Goal: Information Seeking & Learning: Understand process/instructions

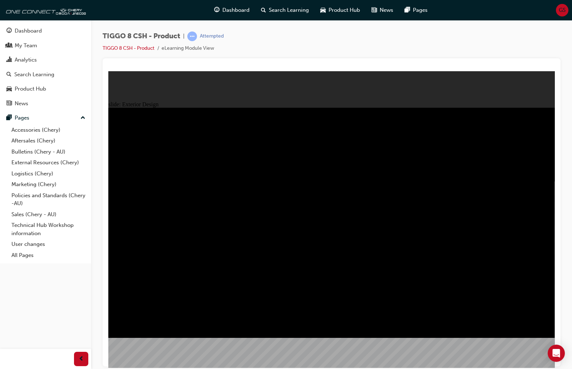
drag, startPoint x: 495, startPoint y: 116, endPoint x: 467, endPoint y: 137, distance: 34.7
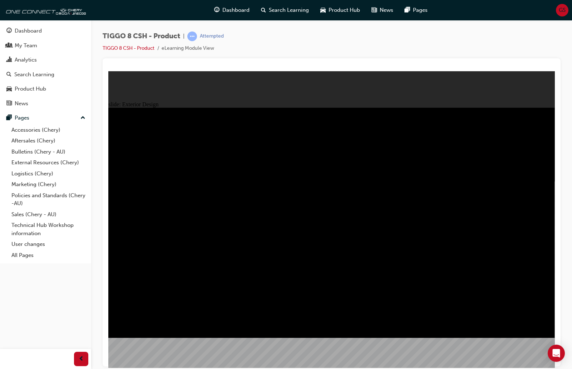
drag, startPoint x: 460, startPoint y: 151, endPoint x: 445, endPoint y: 157, distance: 16.2
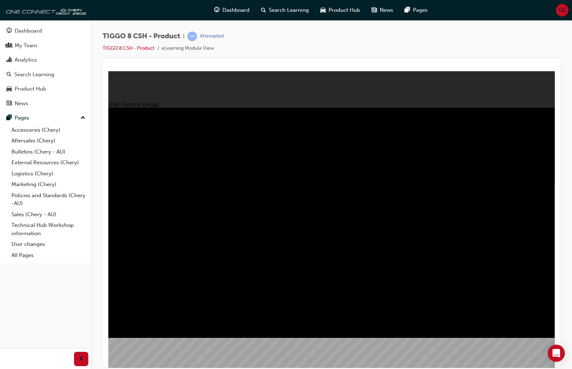
drag, startPoint x: 439, startPoint y: 186, endPoint x: 378, endPoint y: 182, distance: 60.9
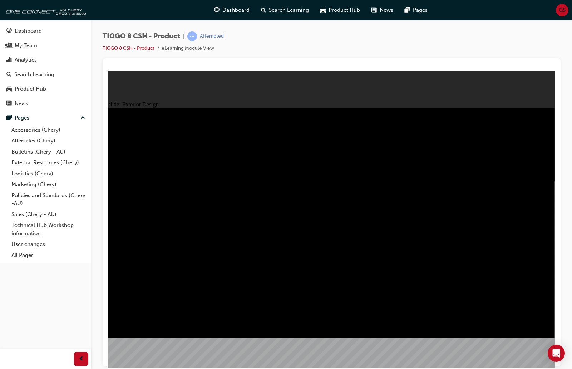
drag, startPoint x: 137, startPoint y: 137, endPoint x: 141, endPoint y: 151, distance: 13.7
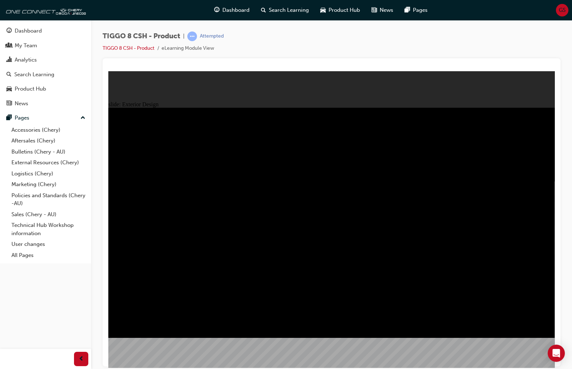
drag, startPoint x: 285, startPoint y: 199, endPoint x: 333, endPoint y: 192, distance: 48.4
drag, startPoint x: 344, startPoint y: 190, endPoint x: 350, endPoint y: 189, distance: 6.7
type input "23"
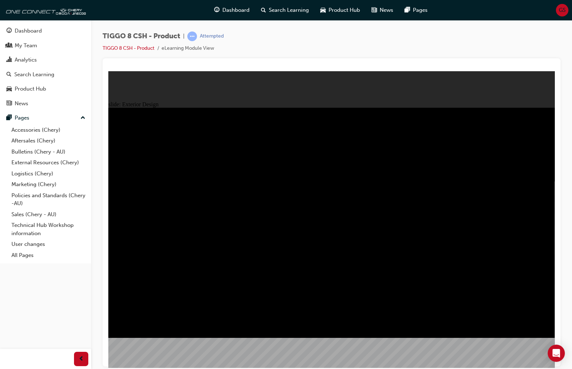
drag, startPoint x: 146, startPoint y: 135, endPoint x: 231, endPoint y: 131, distance: 85.6
drag, startPoint x: 547, startPoint y: 115, endPoint x: 543, endPoint y: 111, distance: 5.3
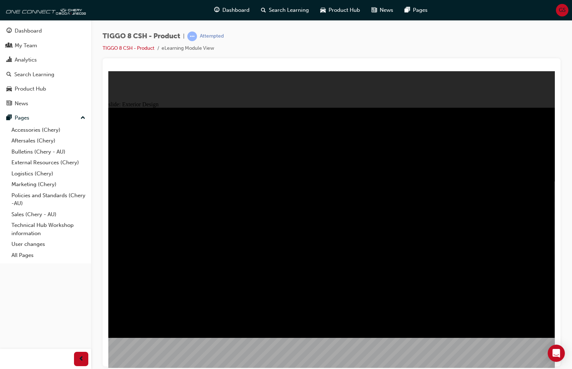
drag, startPoint x: 503, startPoint y: 176, endPoint x: 498, endPoint y: 177, distance: 5.2
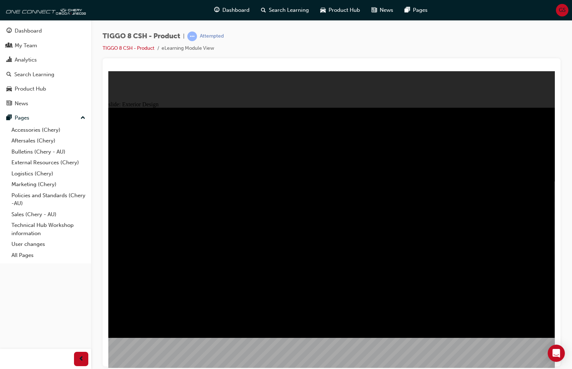
drag, startPoint x: 460, startPoint y: 151, endPoint x: 447, endPoint y: 155, distance: 13.7
drag, startPoint x: 433, startPoint y: 166, endPoint x: 445, endPoint y: 163, distance: 12.5
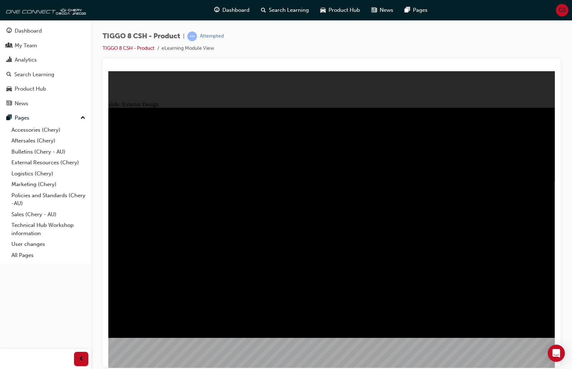
drag, startPoint x: 210, startPoint y: 159, endPoint x: 487, endPoint y: 112, distance: 280.6
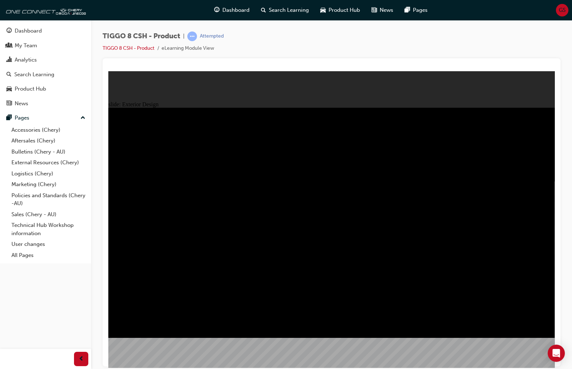
drag, startPoint x: 337, startPoint y: 261, endPoint x: 309, endPoint y: 259, distance: 28.4
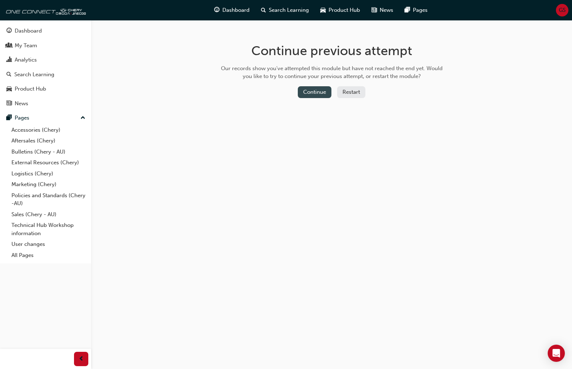
click at [322, 93] on button "Continue" at bounding box center [315, 92] width 34 height 12
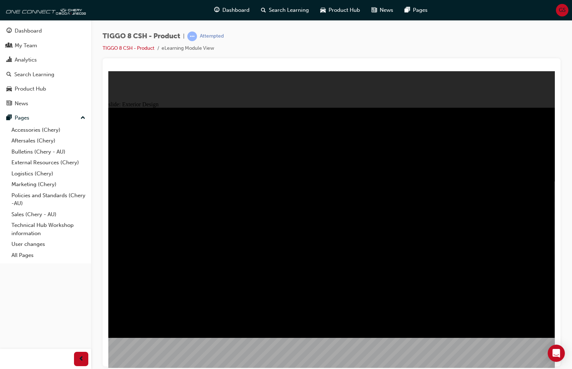
drag, startPoint x: 434, startPoint y: 190, endPoint x: 415, endPoint y: 192, distance: 19.1
drag, startPoint x: 201, startPoint y: 137, endPoint x: 227, endPoint y: 145, distance: 26.7
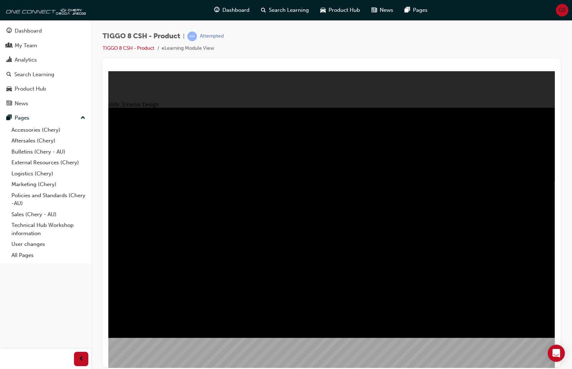
drag, startPoint x: 198, startPoint y: 137, endPoint x: 185, endPoint y: 140, distance: 12.7
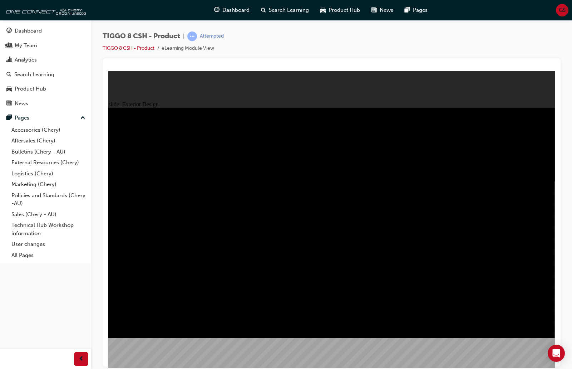
type input "13.14"
drag, startPoint x: 189, startPoint y: 141, endPoint x: 177, endPoint y: 137, distance: 12.7
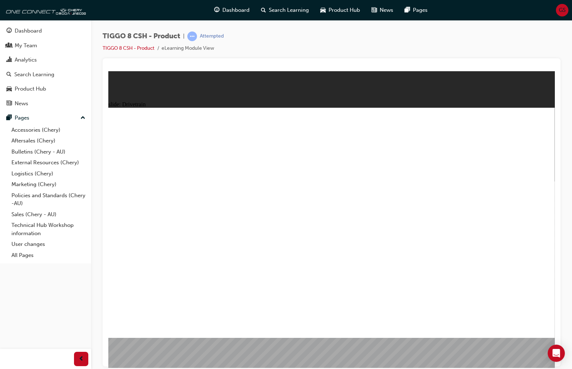
drag, startPoint x: 152, startPoint y: 217, endPoint x: 212, endPoint y: 217, distance: 59.7
type input "24"
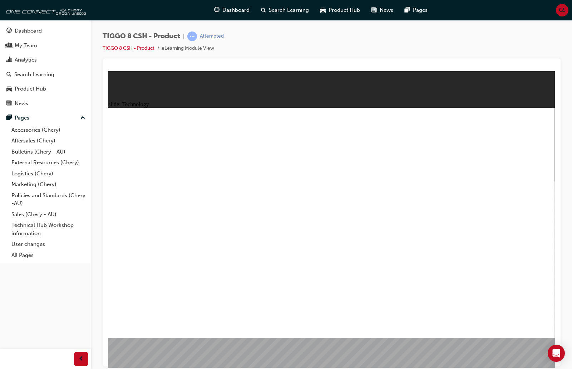
drag, startPoint x: 266, startPoint y: 270, endPoint x: 266, endPoint y: 227, distance: 43.3
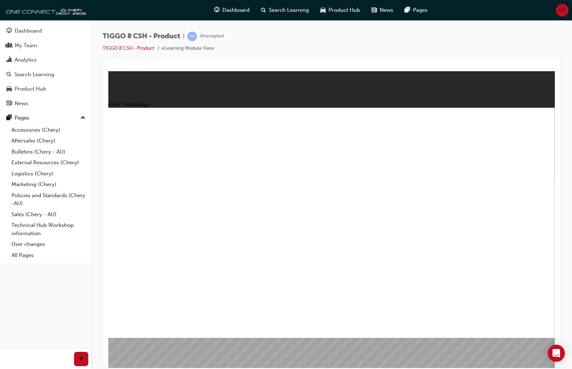
drag, startPoint x: 267, startPoint y: 268, endPoint x: 267, endPoint y: 236, distance: 31.8
drag, startPoint x: 269, startPoint y: 150, endPoint x: 259, endPoint y: 236, distance: 86.7
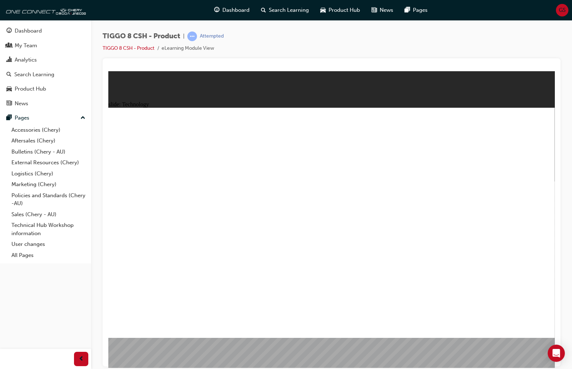
drag, startPoint x: 358, startPoint y: 271, endPoint x: 377, endPoint y: 275, distance: 19.7
drag, startPoint x: 358, startPoint y: 268, endPoint x: 376, endPoint y: 270, distance: 18.4
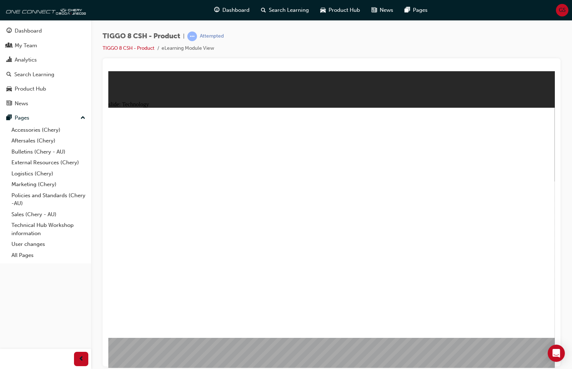
drag, startPoint x: 372, startPoint y: 243, endPoint x: 365, endPoint y: 308, distance: 65.5
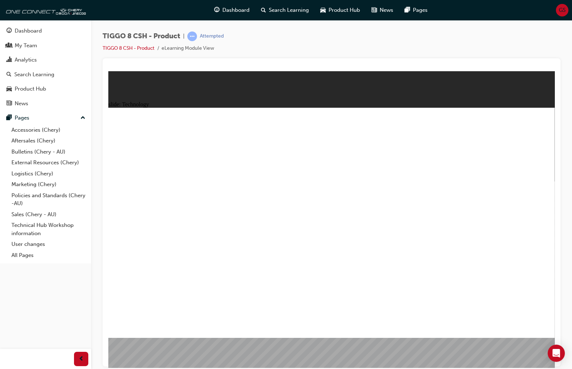
drag, startPoint x: 265, startPoint y: 151, endPoint x: 256, endPoint y: 232, distance: 81.7
drag, startPoint x: 256, startPoint y: 232, endPoint x: 264, endPoint y: 175, distance: 57.5
drag, startPoint x: 279, startPoint y: 128, endPoint x: 263, endPoint y: 331, distance: 203.8
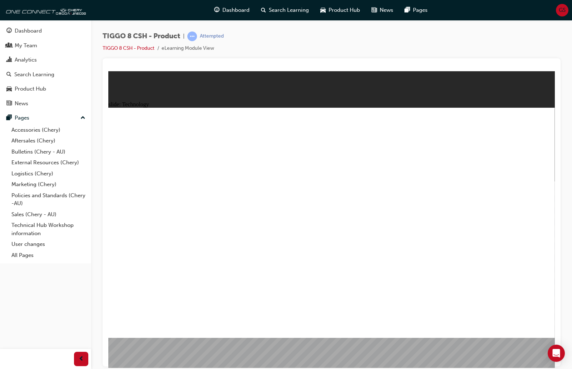
drag, startPoint x: 317, startPoint y: 273, endPoint x: 328, endPoint y: 145, distance: 128.2
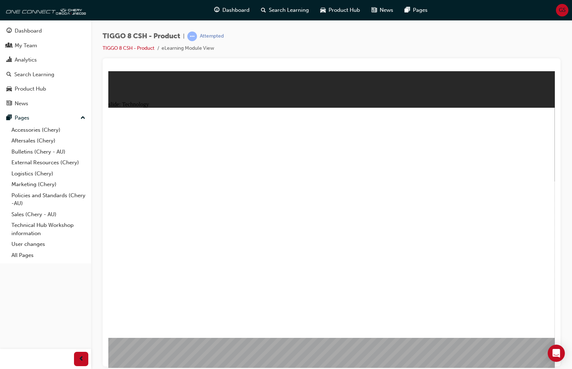
drag, startPoint x: 117, startPoint y: 245, endPoint x: 127, endPoint y: 242, distance: 10.6
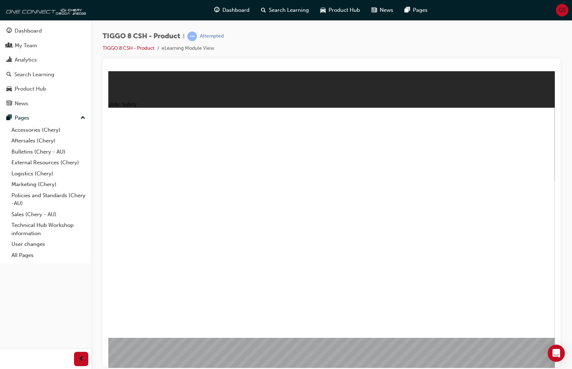
drag, startPoint x: 348, startPoint y: 298, endPoint x: 293, endPoint y: 299, distance: 55.4
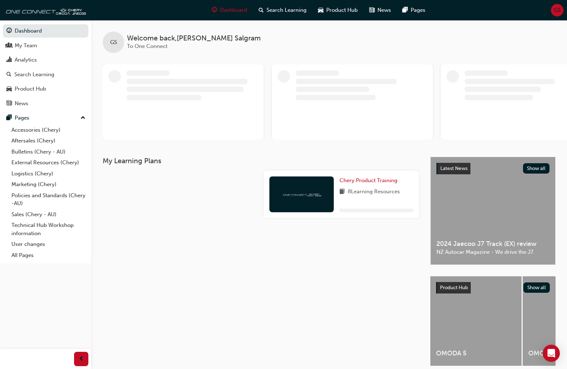
click at [558, 11] on span "GS" at bounding box center [557, 10] width 7 height 8
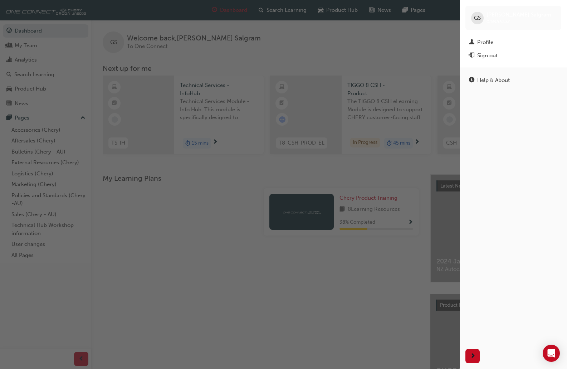
click at [376, 45] on div "button" at bounding box center [230, 184] width 460 height 369
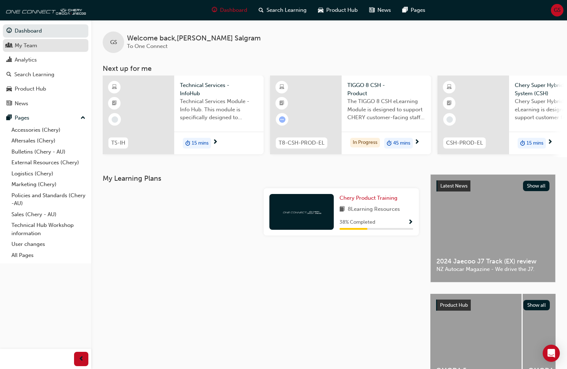
click at [30, 47] on div "My Team" at bounding box center [26, 45] width 23 height 8
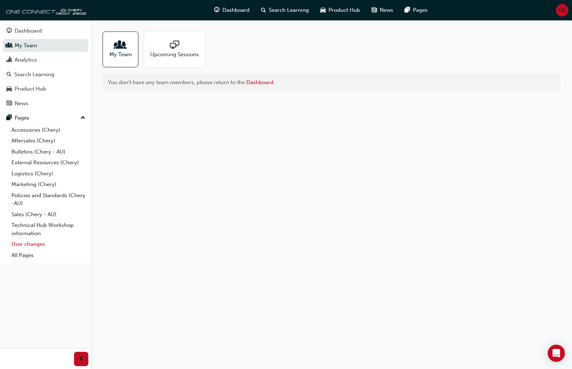
click at [29, 240] on link "User changes" at bounding box center [49, 244] width 80 height 11
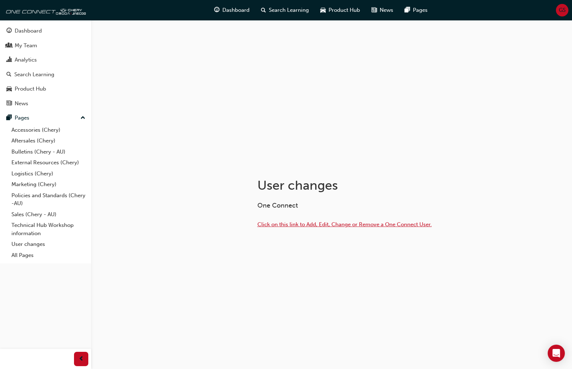
click at [298, 222] on span "Click on this link to Add, Edit, Change or Remove a One Connect User." at bounding box center [345, 224] width 175 height 6
click at [329, 223] on span "Click on this link to Add, Edit, Change or Remove a One Connect User." at bounding box center [345, 224] width 175 height 6
